Goal: Navigation & Orientation: Find specific page/section

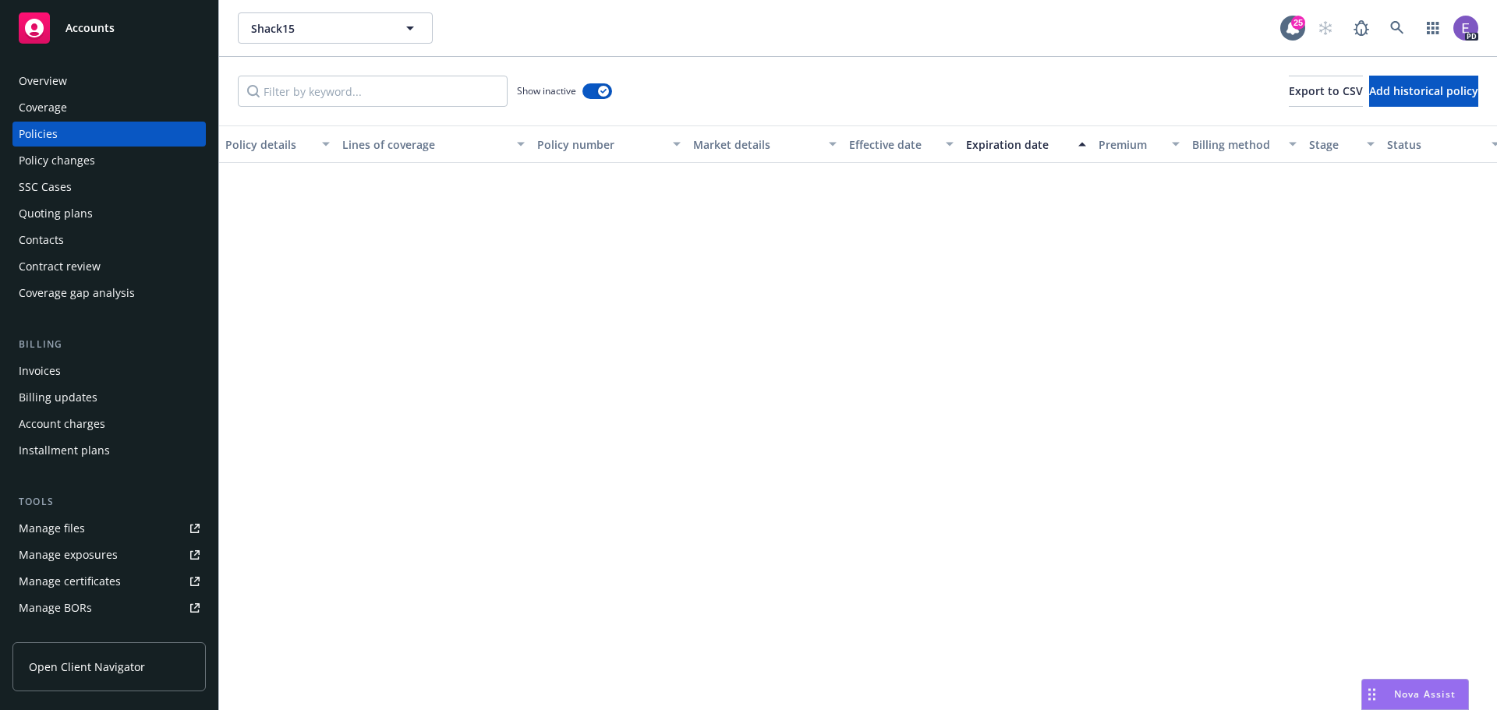
scroll to position [883, 0]
